Goal: Task Accomplishment & Management: Complete application form

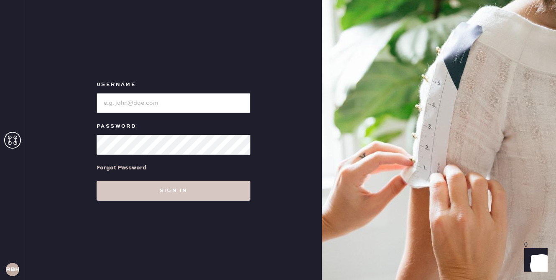
click at [168, 98] on input "loginName" at bounding box center [174, 103] width 154 height 20
type input "reformationbeverlyhills"
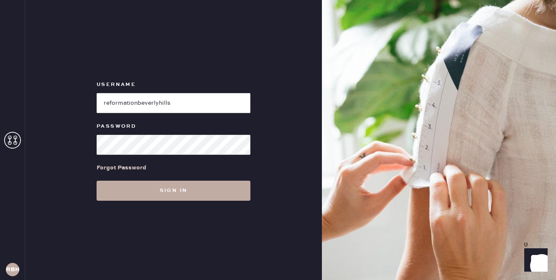
click at [152, 190] on button "Sign in" at bounding box center [174, 191] width 154 height 20
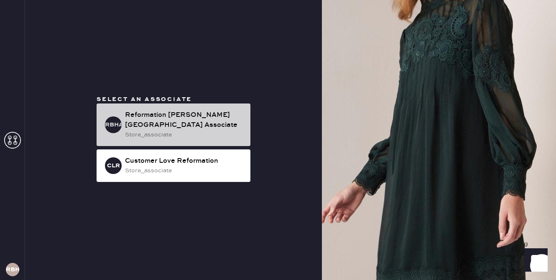
click at [149, 122] on div "Reformation [PERSON_NAME][GEOGRAPHIC_DATA] Associate" at bounding box center [184, 120] width 119 height 20
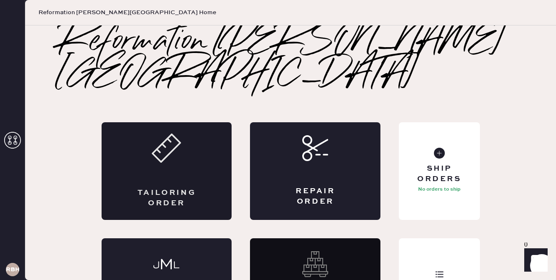
click at [156, 146] on div "Tailoring Order" at bounding box center [167, 171] width 130 height 98
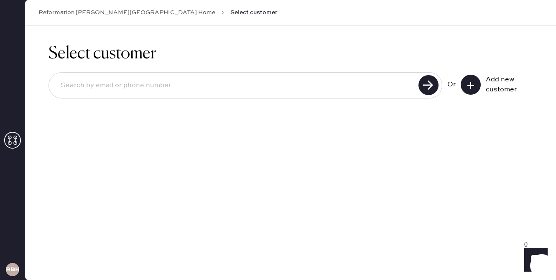
click at [308, 87] on input at bounding box center [235, 85] width 362 height 19
paste input "[PHONE_NUMBER]"
type input "[PHONE_NUMBER]"
click at [433, 82] on use at bounding box center [428, 85] width 20 height 20
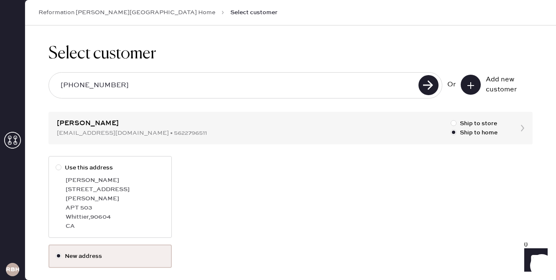
click at [58, 166] on div at bounding box center [59, 168] width 6 height 6
click at [56, 164] on input "Use this address" at bounding box center [56, 163] width 0 height 0
radio input "true"
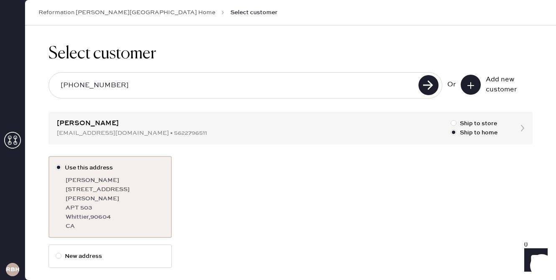
scroll to position [30, 0]
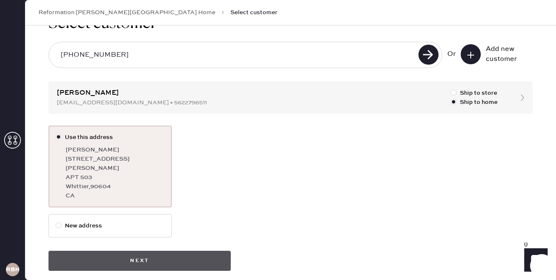
click at [149, 251] on button "Next" at bounding box center [139, 261] width 182 height 20
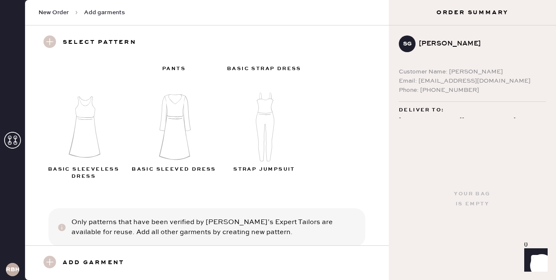
scroll to position [102, 0]
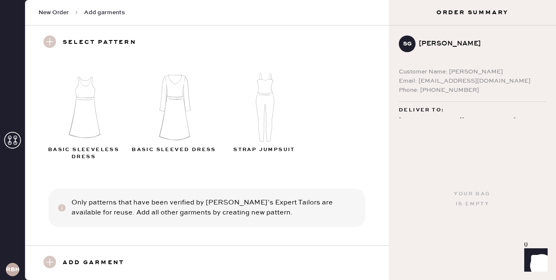
click at [53, 263] on use at bounding box center [49, 262] width 13 height 13
click at [48, 259] on use at bounding box center [49, 262] width 13 height 13
click at [85, 119] on img at bounding box center [84, 106] width 90 height 72
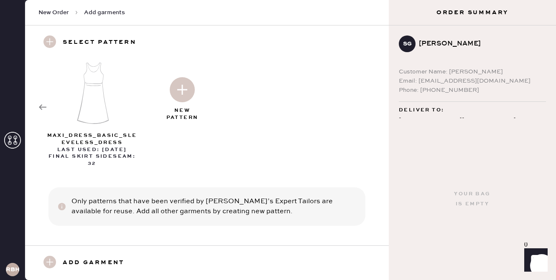
click at [182, 90] on img at bounding box center [182, 89] width 25 height 25
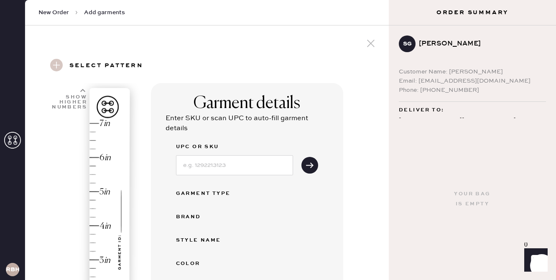
select select "7"
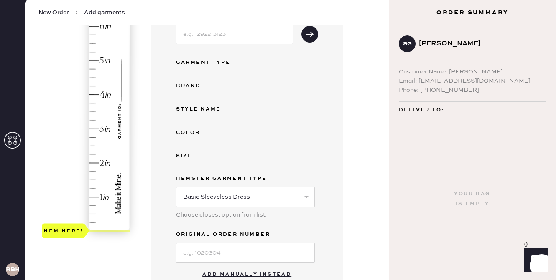
scroll to position [168, 0]
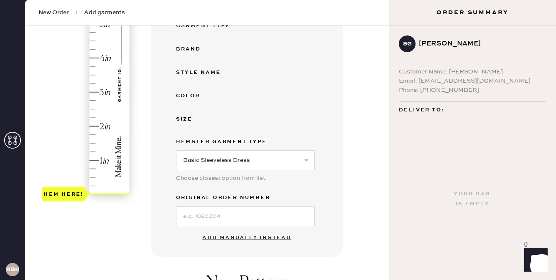
click at [226, 240] on button "Add manually instead" at bounding box center [246, 238] width 99 height 17
select select "7"
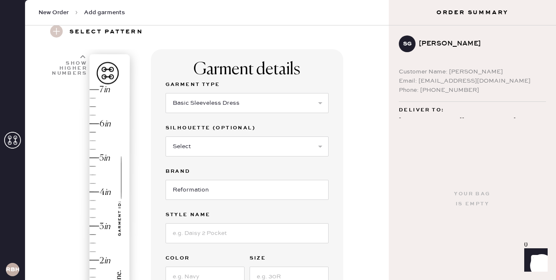
scroll to position [0, 0]
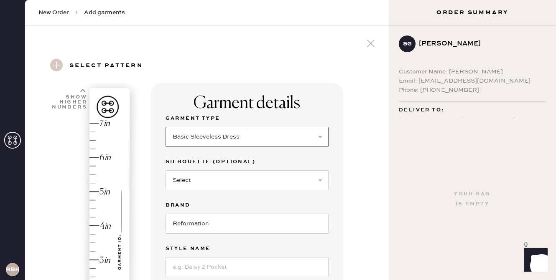
click at [236, 139] on select "Select Basic Skirt Jeans Leggings Pants Shorts Basic Sleeved Dress Basic Sleeve…" at bounding box center [246, 137] width 163 height 20
click at [165, 127] on select "Select Basic Skirt Jeans Leggings Pants Shorts Basic Sleeved Dress Basic Sleeve…" at bounding box center [246, 137] width 163 height 20
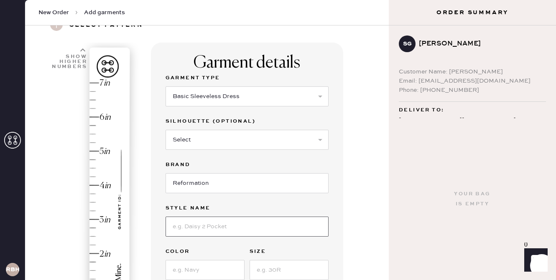
click at [227, 228] on input at bounding box center [246, 227] width 163 height 20
type input "[PERSON_NAME]"
click at [201, 272] on input at bounding box center [204, 270] width 79 height 20
type input "White"
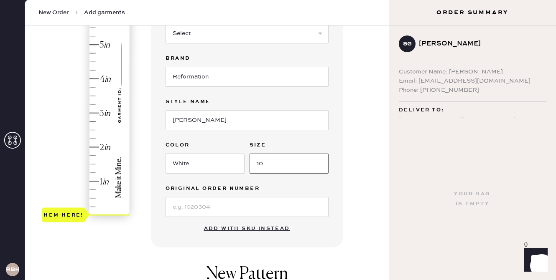
scroll to position [160, 0]
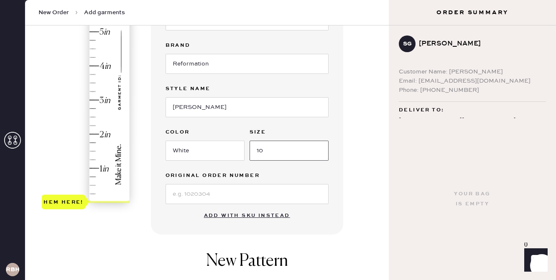
type input "10"
click at [108, 201] on div "Hem here!" at bounding box center [86, 83] width 89 height 246
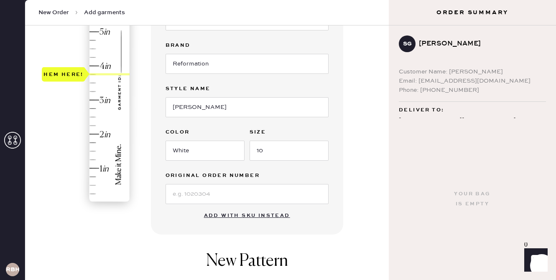
type input "4"
drag, startPoint x: 104, startPoint y: 202, endPoint x: 102, endPoint y: 69, distance: 132.5
click at [102, 69] on div "Hem here!" at bounding box center [86, 83] width 89 height 246
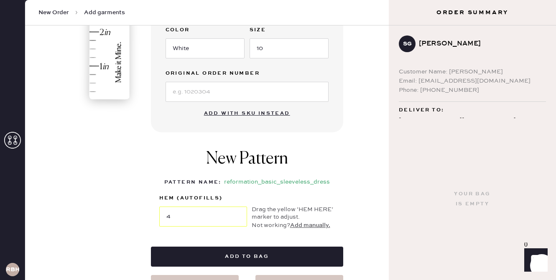
scroll to position [263, 0]
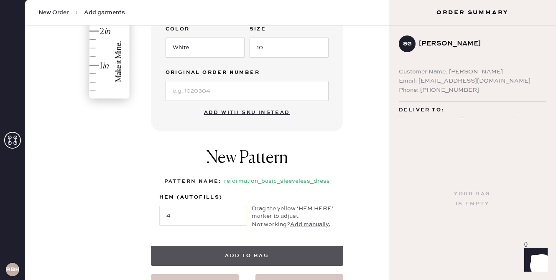
click at [263, 255] on button "Add to bag" at bounding box center [247, 256] width 192 height 20
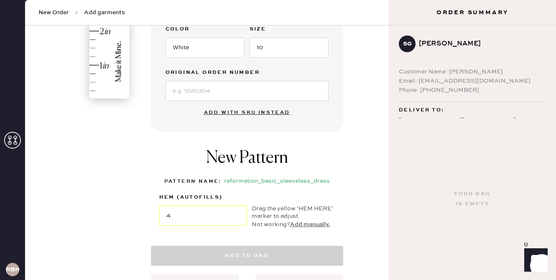
select select "7"
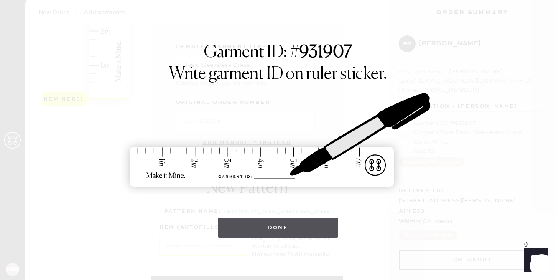
click at [294, 223] on button "Done" at bounding box center [278, 228] width 121 height 20
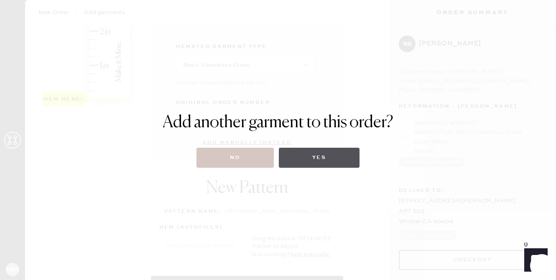
click at [312, 158] on button "Yes" at bounding box center [319, 158] width 81 height 20
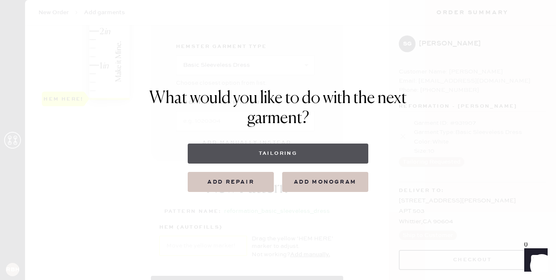
click at [263, 151] on button "Tailoring" at bounding box center [278, 154] width 180 height 20
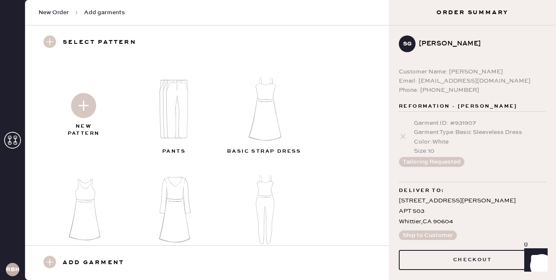
scroll to position [2, 0]
click at [83, 107] on img at bounding box center [83, 103] width 25 height 25
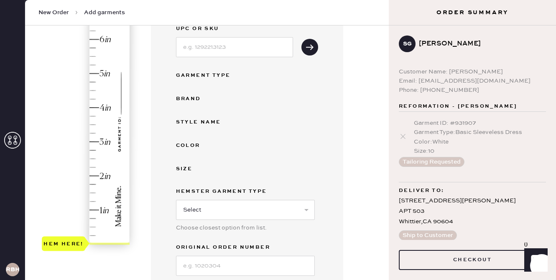
scroll to position [171, 0]
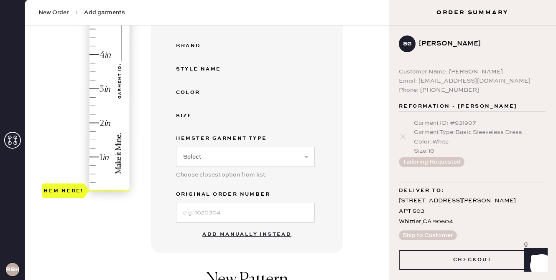
click at [239, 235] on button "Add manually instead" at bounding box center [246, 234] width 99 height 17
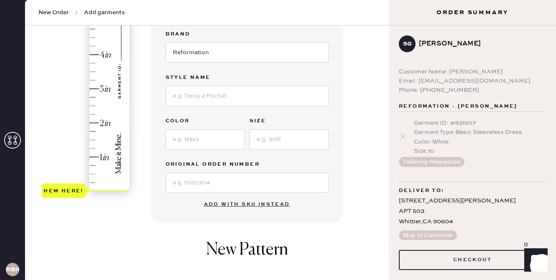
scroll to position [0, 0]
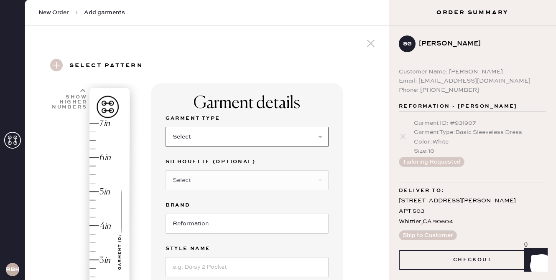
click at [207, 140] on select "Select Basic Skirt Jeans Leggings Pants Shorts Basic Sleeved Dress Basic Sleeve…" at bounding box center [246, 137] width 163 height 20
select select "4"
click at [165, 127] on select "Select Basic Skirt Jeans Leggings Pants Shorts Basic Sleeved Dress Basic Sleeve…" at bounding box center [246, 137] width 163 height 20
click at [197, 180] on select "Select Joggers Shorts Cropped Flare Boot Cut Straight Skinny Other" at bounding box center [246, 180] width 163 height 20
select select "13"
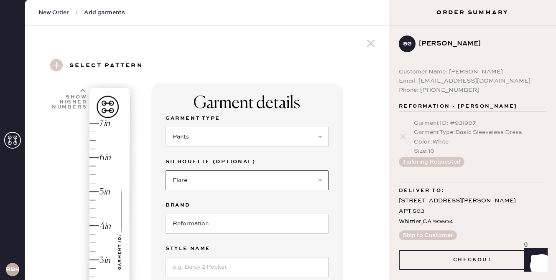
click at [165, 170] on select "Select Joggers Shorts Cropped Flare Boot Cut Straight Skinny Other" at bounding box center [246, 180] width 163 height 20
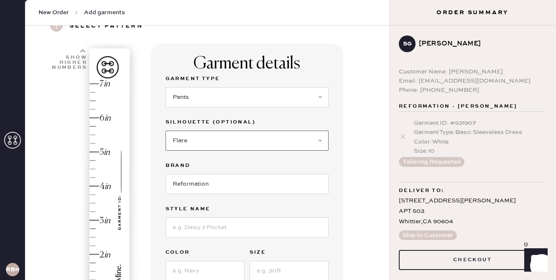
scroll to position [51, 0]
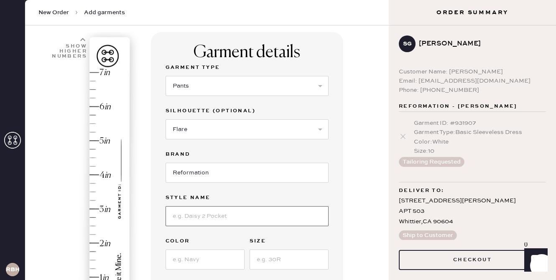
click at [195, 217] on input at bounding box center [246, 216] width 163 height 20
click at [195, 268] on input at bounding box center [204, 260] width 79 height 20
click at [187, 214] on input "Vida Low Rise Pant" at bounding box center [246, 216] width 163 height 20
drag, startPoint x: 240, startPoint y: 216, endPoint x: 114, endPoint y: 216, distance: 126.2
click at [114, 216] on div "1 in 2 in 3 in 4 in 5 in 6 in 7 in Show higher numbers Show lower numbers Hem h…" at bounding box center [207, 269] width 350 height 475
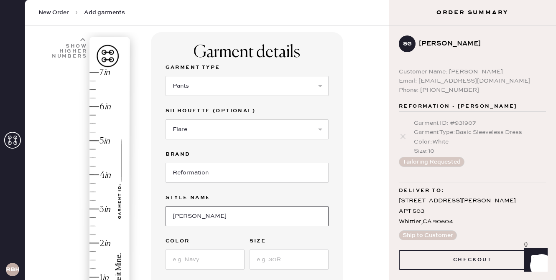
type input "[PERSON_NAME] Pant"
click at [209, 254] on input at bounding box center [204, 260] width 79 height 20
type input "Slate Stripe"
type input "10"
click at [244, 269] on input "Slate Stripe" at bounding box center [204, 260] width 79 height 20
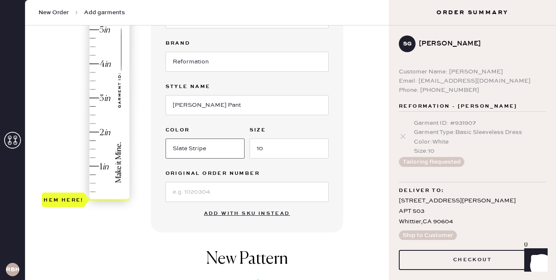
scroll to position [165, 0]
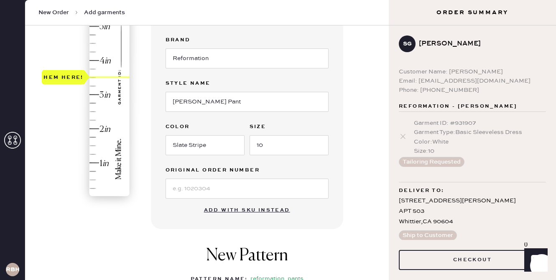
type input "4"
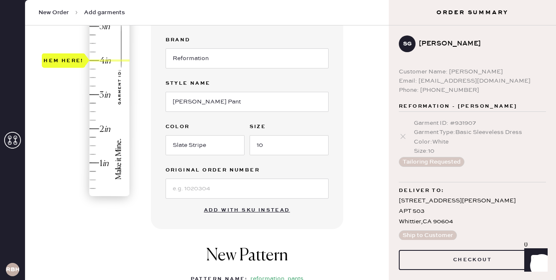
drag, startPoint x: 102, startPoint y: 197, endPoint x: 98, endPoint y: 66, distance: 131.2
click at [98, 66] on div "Hem here!" at bounding box center [86, 77] width 89 height 246
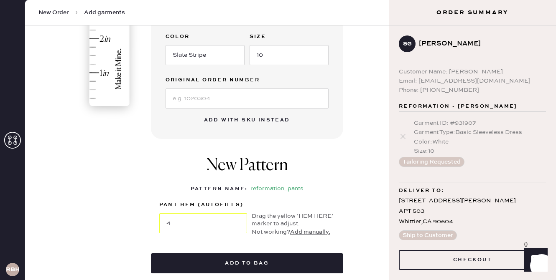
scroll to position [255, 0]
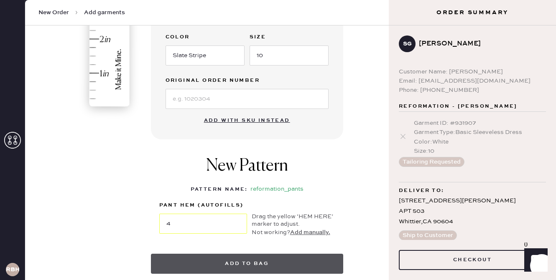
click at [282, 262] on button "Add to bag" at bounding box center [247, 264] width 192 height 20
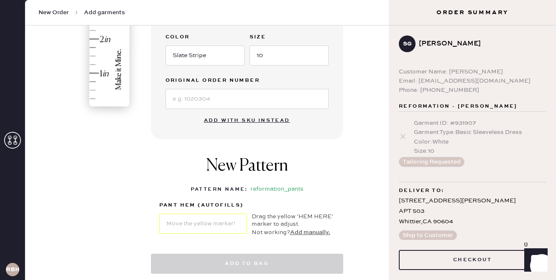
select select "4"
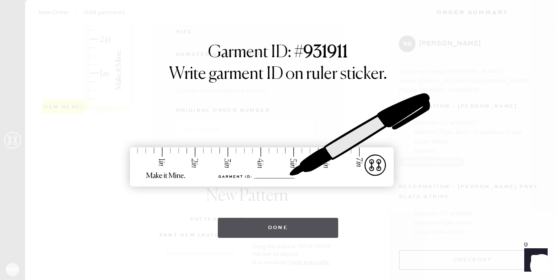
click at [284, 234] on button "Done" at bounding box center [278, 228] width 121 height 20
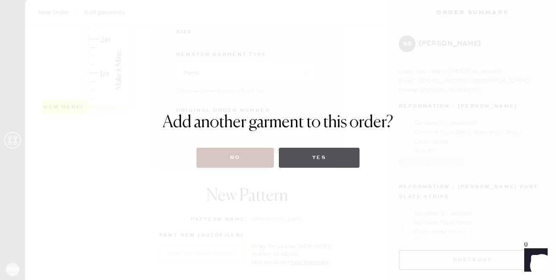
click at [325, 158] on button "Yes" at bounding box center [319, 158] width 81 height 20
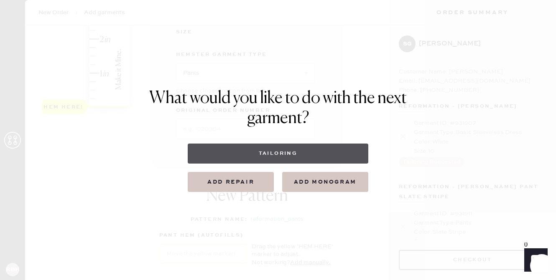
click at [314, 155] on button "Tailoring" at bounding box center [278, 154] width 180 height 20
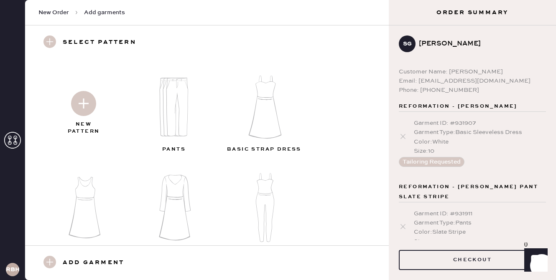
scroll to position [0, 0]
click at [86, 110] on img at bounding box center [83, 105] width 25 height 25
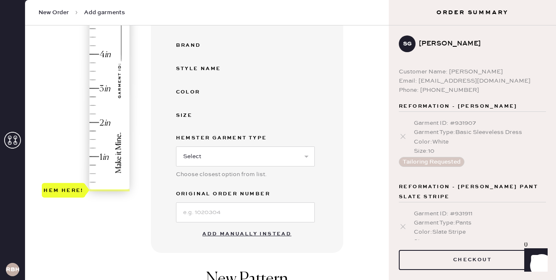
scroll to position [171, 0]
click at [244, 235] on button "Add manually instead" at bounding box center [246, 234] width 99 height 17
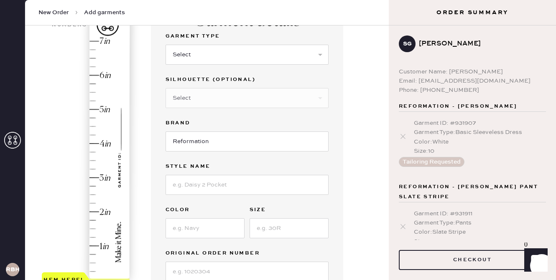
scroll to position [80, 0]
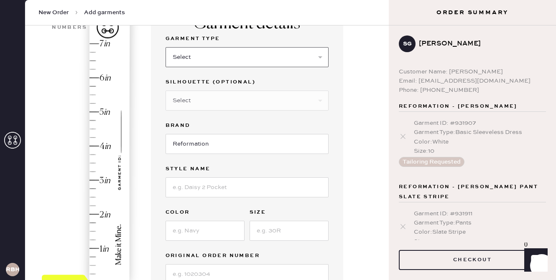
click at [220, 61] on select "Select Basic Skirt Jeans Leggings Pants Shorts Basic Sleeved Dress Basic Sleeve…" at bounding box center [246, 57] width 163 height 20
select select "4"
click at [165, 47] on select "Select Basic Skirt Jeans Leggings Pants Shorts Basic Sleeved Dress Basic Sleeve…" at bounding box center [246, 57] width 163 height 20
click at [200, 91] on select "Select Joggers Shorts Cropped Flare Boot Cut Straight Skinny Other" at bounding box center [246, 101] width 163 height 20
select select "13"
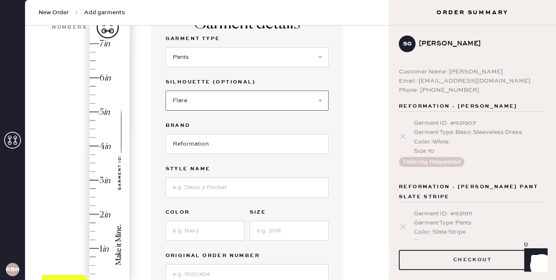
click at [165, 91] on select "Select Joggers Shorts Cropped Flare Boot Cut Straight Skinny Other" at bounding box center [246, 101] width 163 height 20
click at [188, 190] on input at bounding box center [246, 188] width 163 height 20
type input "Vida Low Rise Pant"
click at [213, 231] on input at bounding box center [204, 231] width 79 height 20
type input "Dune Stripe"
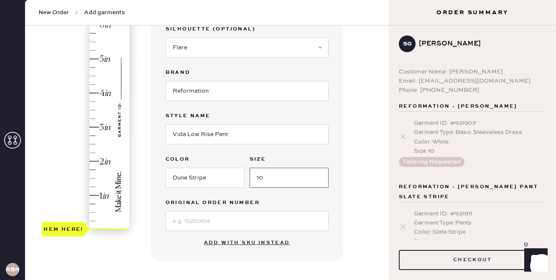
scroll to position [134, 0]
type input "10"
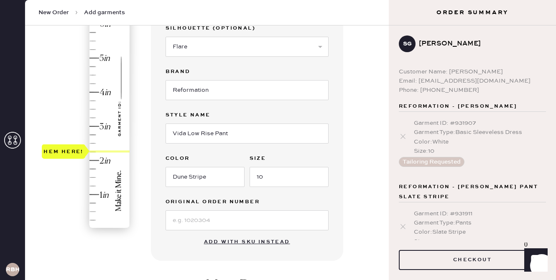
type input "3.25"
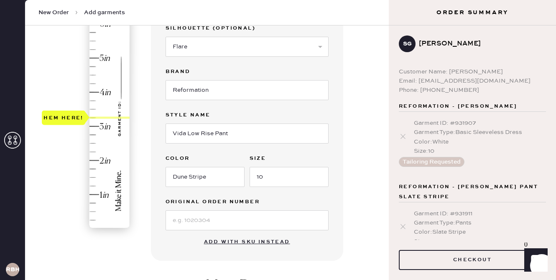
drag, startPoint x: 109, startPoint y: 226, endPoint x: 108, endPoint y: 120, distance: 105.3
click at [108, 120] on div "Hem here!" at bounding box center [86, 109] width 89 height 246
click at [334, 249] on div "Garment details Garment Type Select Basic Skirt Jeans Leggings Pants Shorts Bas…" at bounding box center [247, 105] width 192 height 312
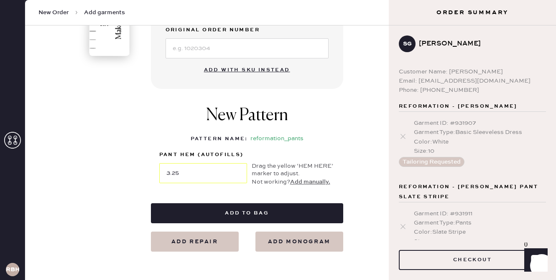
scroll to position [315, 0]
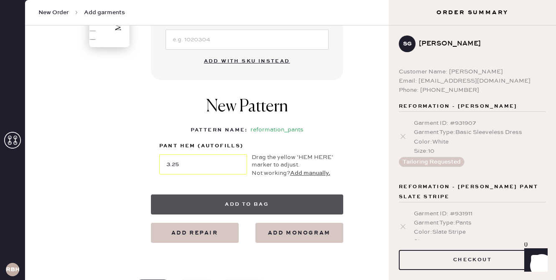
click at [234, 201] on button "Add to bag" at bounding box center [247, 205] width 192 height 20
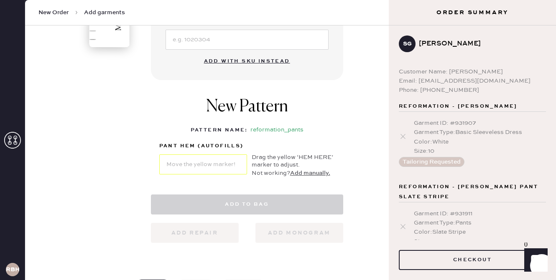
select select "4"
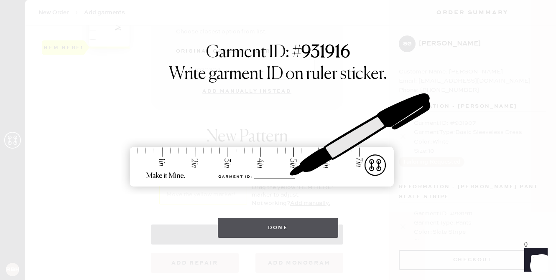
click at [289, 228] on button "Done" at bounding box center [278, 228] width 121 height 20
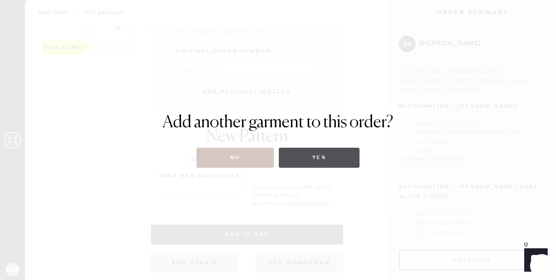
click at [340, 158] on button "Yes" at bounding box center [319, 158] width 81 height 20
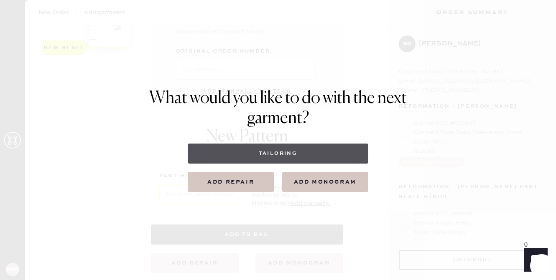
click at [266, 156] on button "Tailoring" at bounding box center [278, 154] width 180 height 20
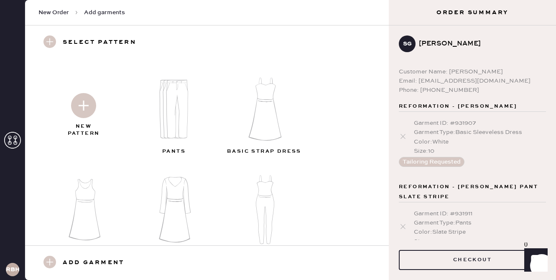
click at [87, 114] on img at bounding box center [83, 105] width 25 height 25
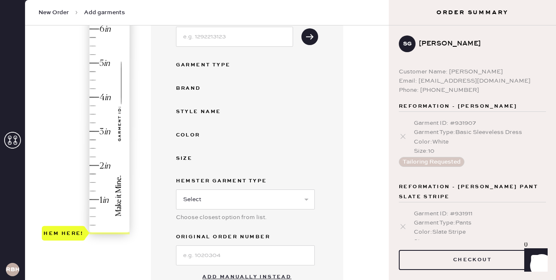
scroll to position [170, 0]
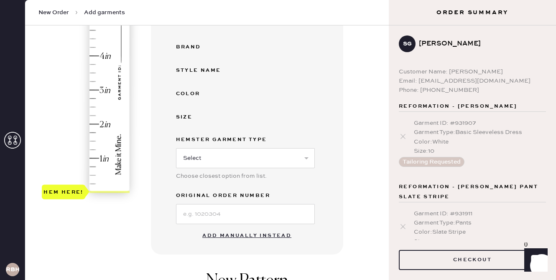
click at [262, 235] on button "Add manually instead" at bounding box center [246, 236] width 99 height 17
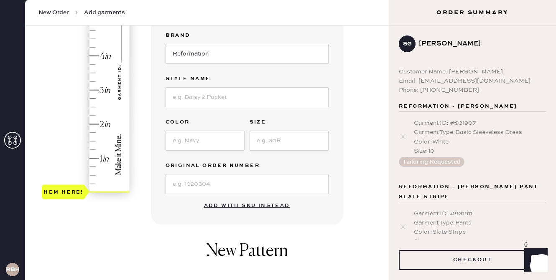
scroll to position [63, 0]
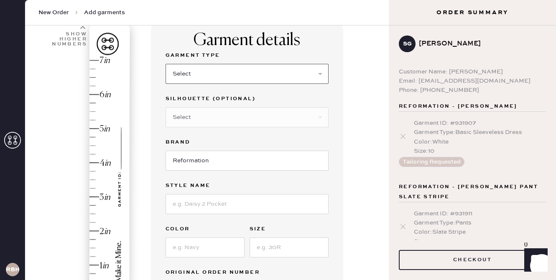
click at [246, 81] on select "Select Basic Skirt Jeans Leggings Pants Shorts Basic Sleeved Dress Basic Sleeve…" at bounding box center [246, 74] width 163 height 20
select select "4"
click at [165, 64] on select "Select Basic Skirt Jeans Leggings Pants Shorts Basic Sleeved Dress Basic Sleeve…" at bounding box center [246, 74] width 163 height 20
click at [229, 119] on select "Select Joggers Shorts Cropped Flare Boot Cut Straight Skinny Other" at bounding box center [246, 117] width 163 height 20
select select "13"
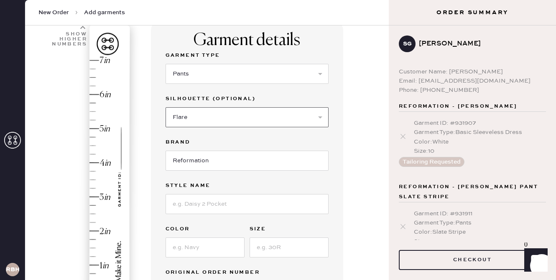
click at [165, 107] on select "Select Joggers Shorts Cropped Flare Boot Cut Straight Skinny Other" at bounding box center [246, 117] width 163 height 20
click at [210, 164] on input "Reformation" at bounding box center [246, 161] width 163 height 20
click at [200, 205] on input at bounding box center [246, 204] width 163 height 20
click at [236, 206] on input "Vida Low Rise Linen Pant" at bounding box center [246, 204] width 163 height 20
type input "Vida Low Rise Pant"
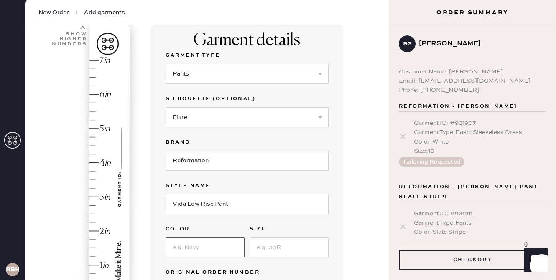
click at [204, 251] on input at bounding box center [204, 248] width 79 height 20
type input "Brown"
type input "12"
click at [336, 262] on div "Garment details Garment Type Select Basic Skirt Jeans Leggings Pants Shorts Bas…" at bounding box center [247, 176] width 192 height 312
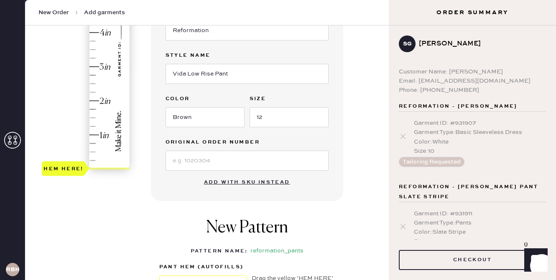
scroll to position [194, 0]
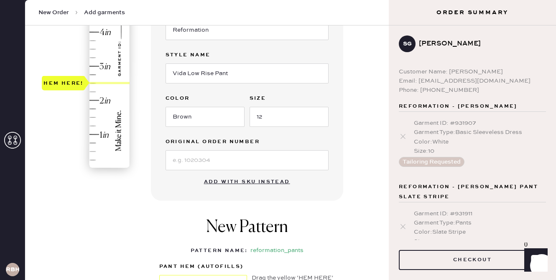
type input "3.25"
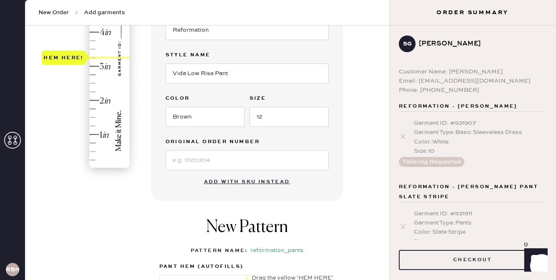
drag, startPoint x: 107, startPoint y: 168, endPoint x: 106, endPoint y: 62, distance: 106.1
click at [106, 62] on div "Hem here!" at bounding box center [86, 49] width 89 height 246
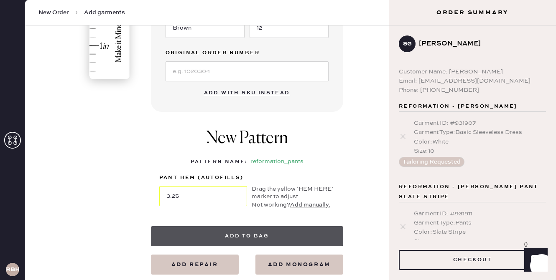
click at [253, 234] on button "Add to bag" at bounding box center [247, 236] width 192 height 20
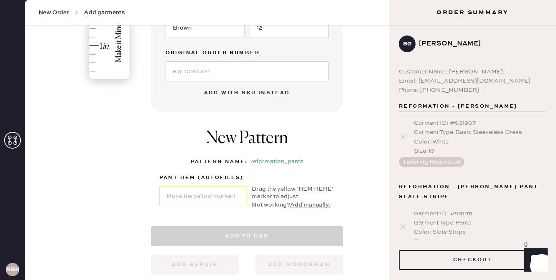
select select "4"
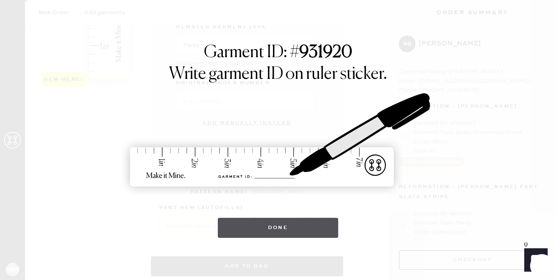
click at [256, 229] on button "Done" at bounding box center [278, 228] width 121 height 20
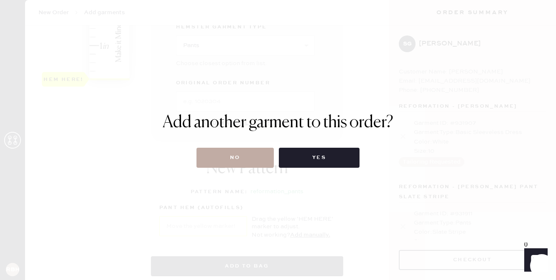
click at [226, 160] on button "No" at bounding box center [234, 158] width 77 height 20
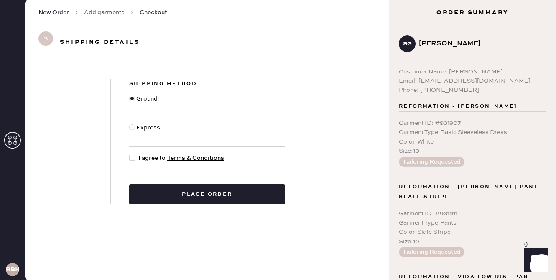
click at [132, 126] on div at bounding box center [132, 127] width 6 height 6
click at [130, 124] on input "Express" at bounding box center [129, 123] width 0 height 0
radio input "true"
click at [134, 158] on div at bounding box center [132, 158] width 6 height 6
click at [130, 154] on input "I agree to Terms & Conditions" at bounding box center [129, 154] width 0 height 0
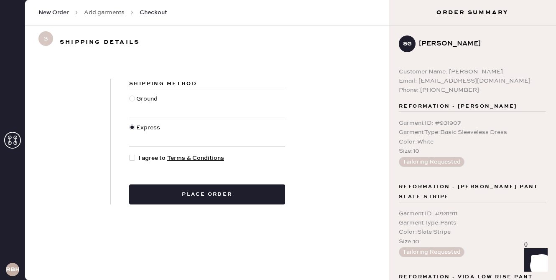
checkbox input "true"
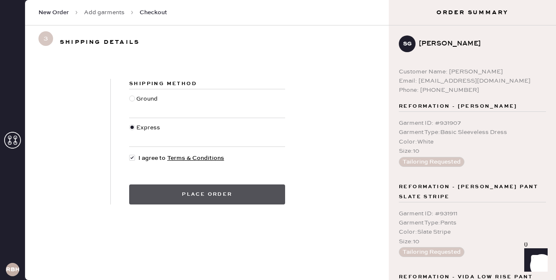
click at [166, 191] on button "Place order" at bounding box center [207, 195] width 156 height 20
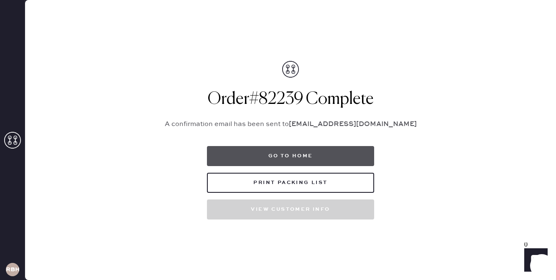
click at [273, 158] on button "Go to home" at bounding box center [290, 156] width 167 height 20
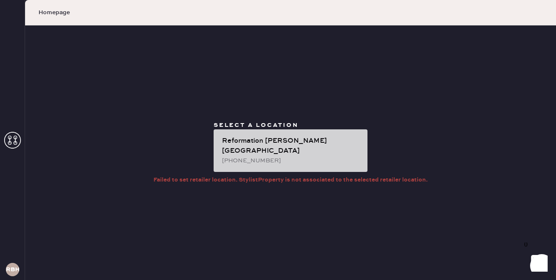
click at [277, 137] on div "Reformation [PERSON_NAME][GEOGRAPHIC_DATA] [PHONE_NUMBER]" at bounding box center [290, 151] width 154 height 43
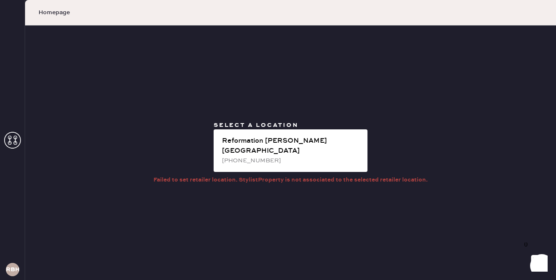
click at [9, 142] on icon at bounding box center [12, 140] width 17 height 17
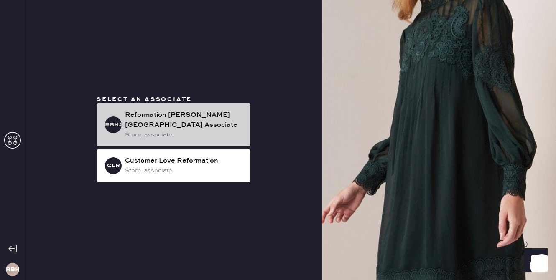
click at [179, 121] on div "Reformation [PERSON_NAME][GEOGRAPHIC_DATA] Associate" at bounding box center [184, 120] width 119 height 20
